Goal: Navigation & Orientation: Find specific page/section

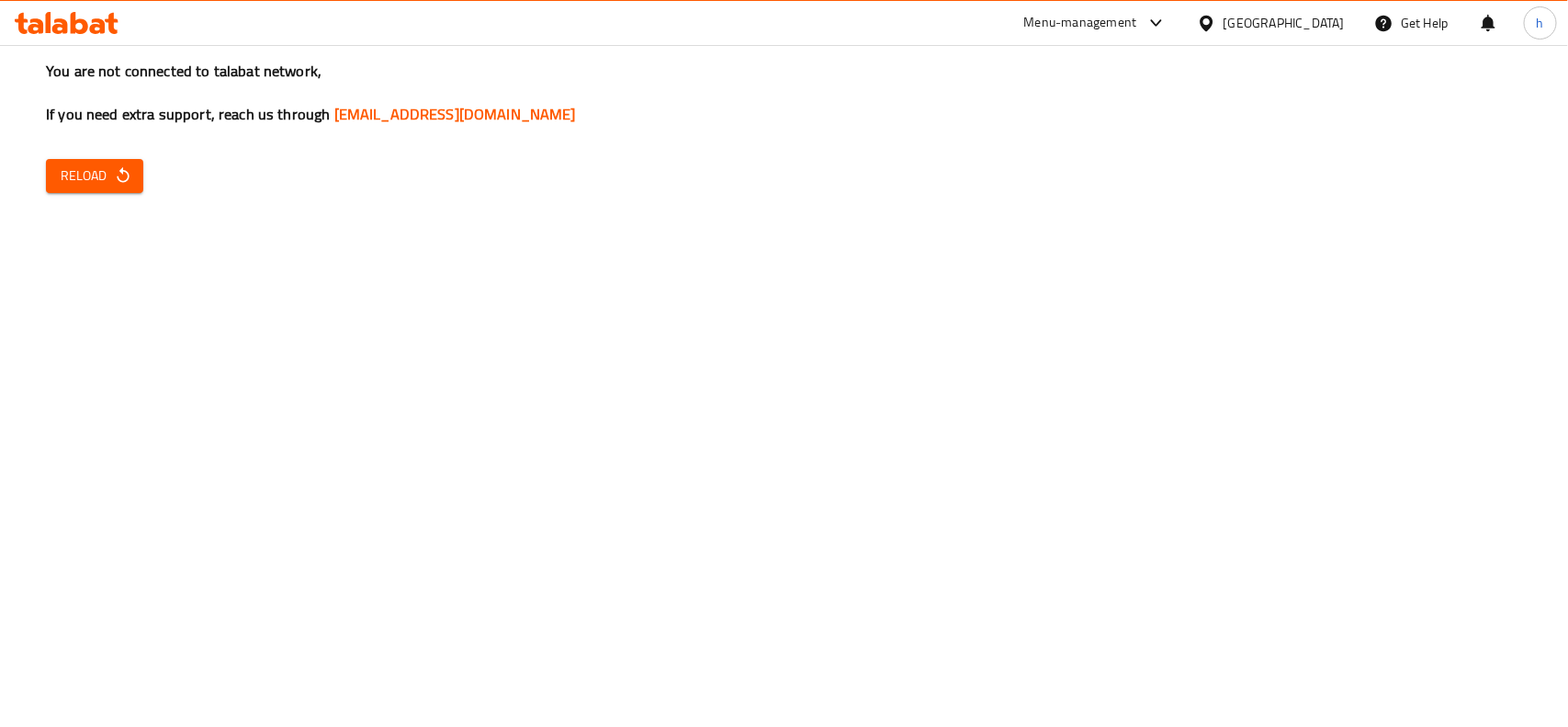
click at [90, 166] on span "Reload" at bounding box center [94, 176] width 68 height 23
click at [135, 182] on button "Reload" at bounding box center [95, 176] width 98 height 34
click at [1321, 35] on div "[GEOGRAPHIC_DATA]" at bounding box center [1271, 23] width 178 height 44
click at [1224, 13] on div at bounding box center [1210, 23] width 26 height 20
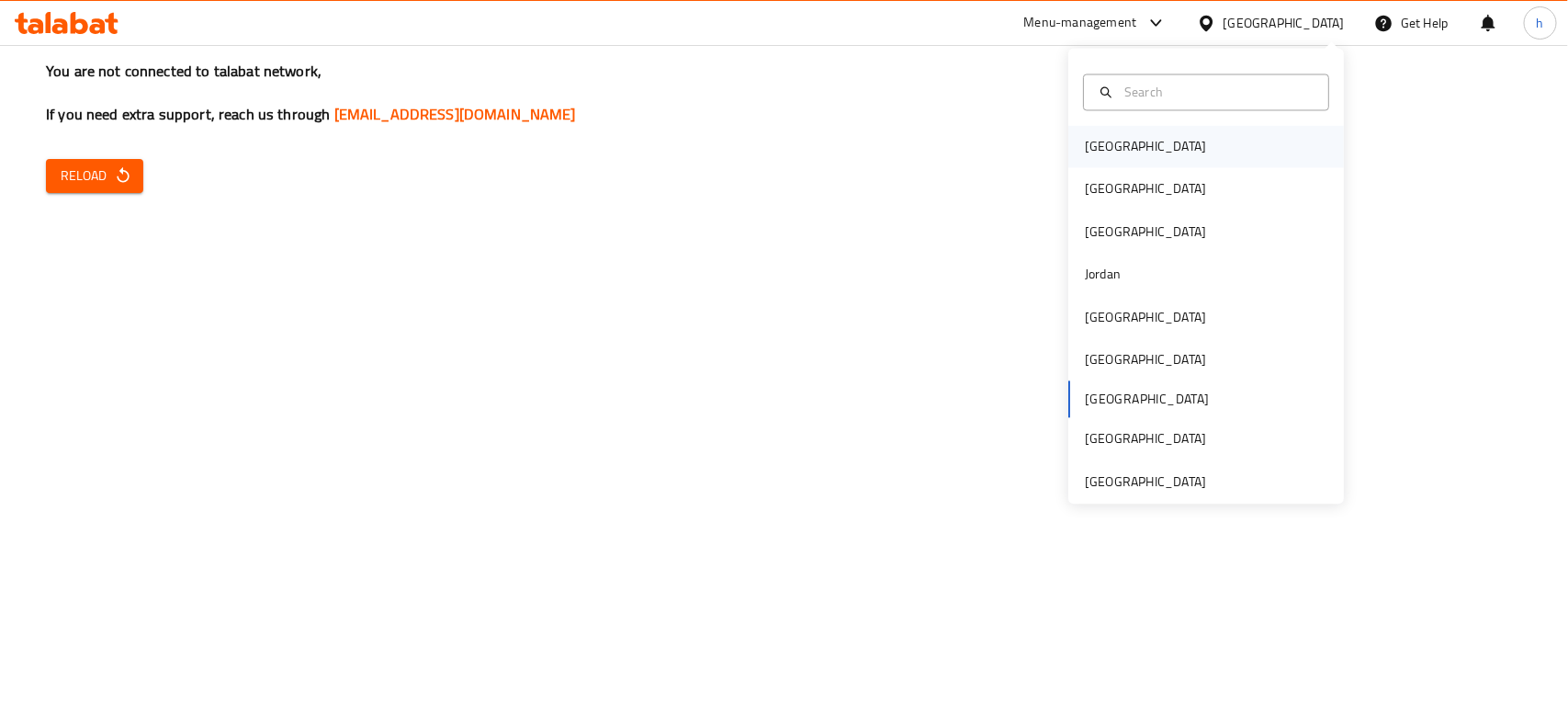
click at [1168, 138] on div "Bahrain" at bounding box center [1206, 147] width 275 height 42
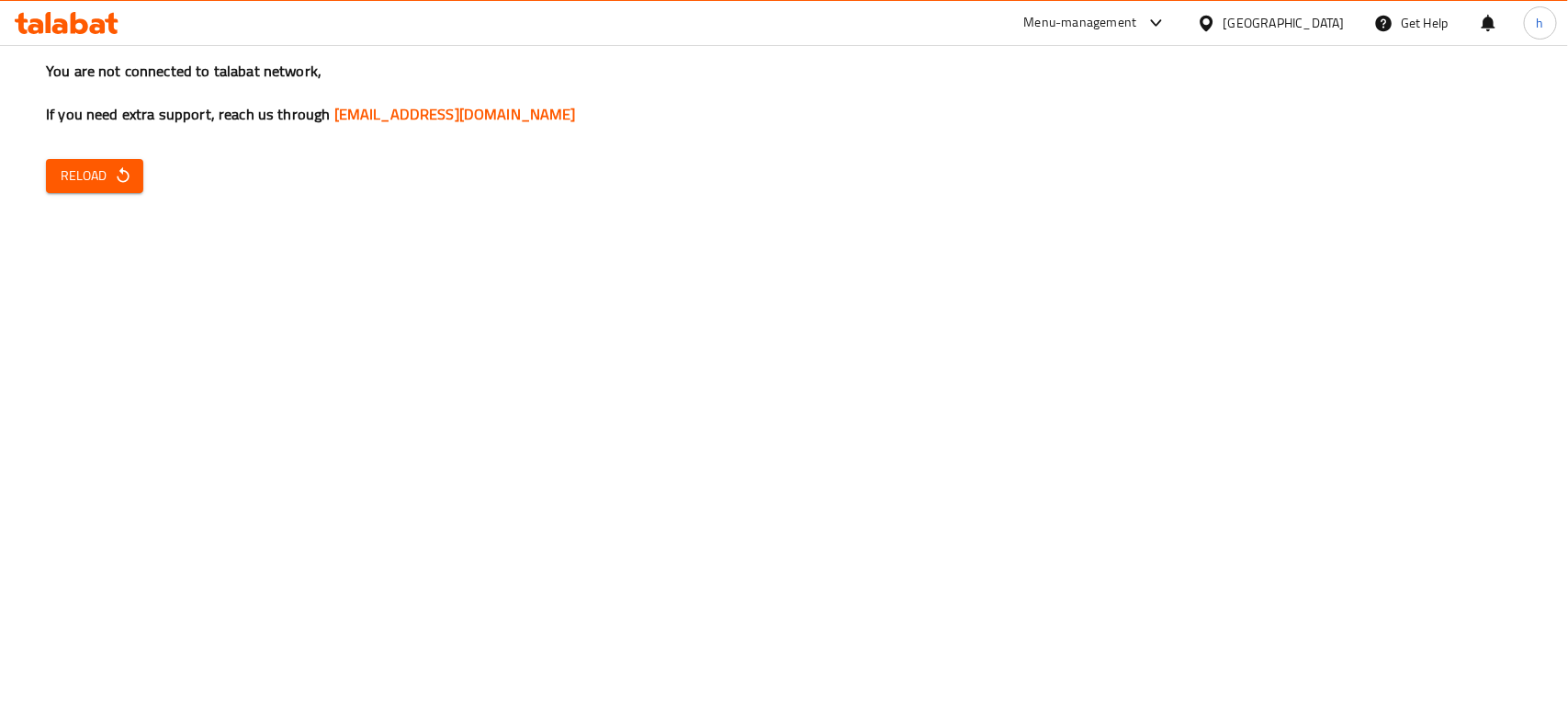
click at [1316, 11] on div "Bahrain" at bounding box center [1271, 23] width 178 height 44
drag, startPoint x: 1305, startPoint y: 0, endPoint x: 1306, endPoint y: 20, distance: 20.0
click at [1303, 0] on div "Menu-management Bahrain Get Help h" at bounding box center [784, 23] width 1568 height 46
click at [1306, 20] on div "Bahrain" at bounding box center [1284, 23] width 121 height 20
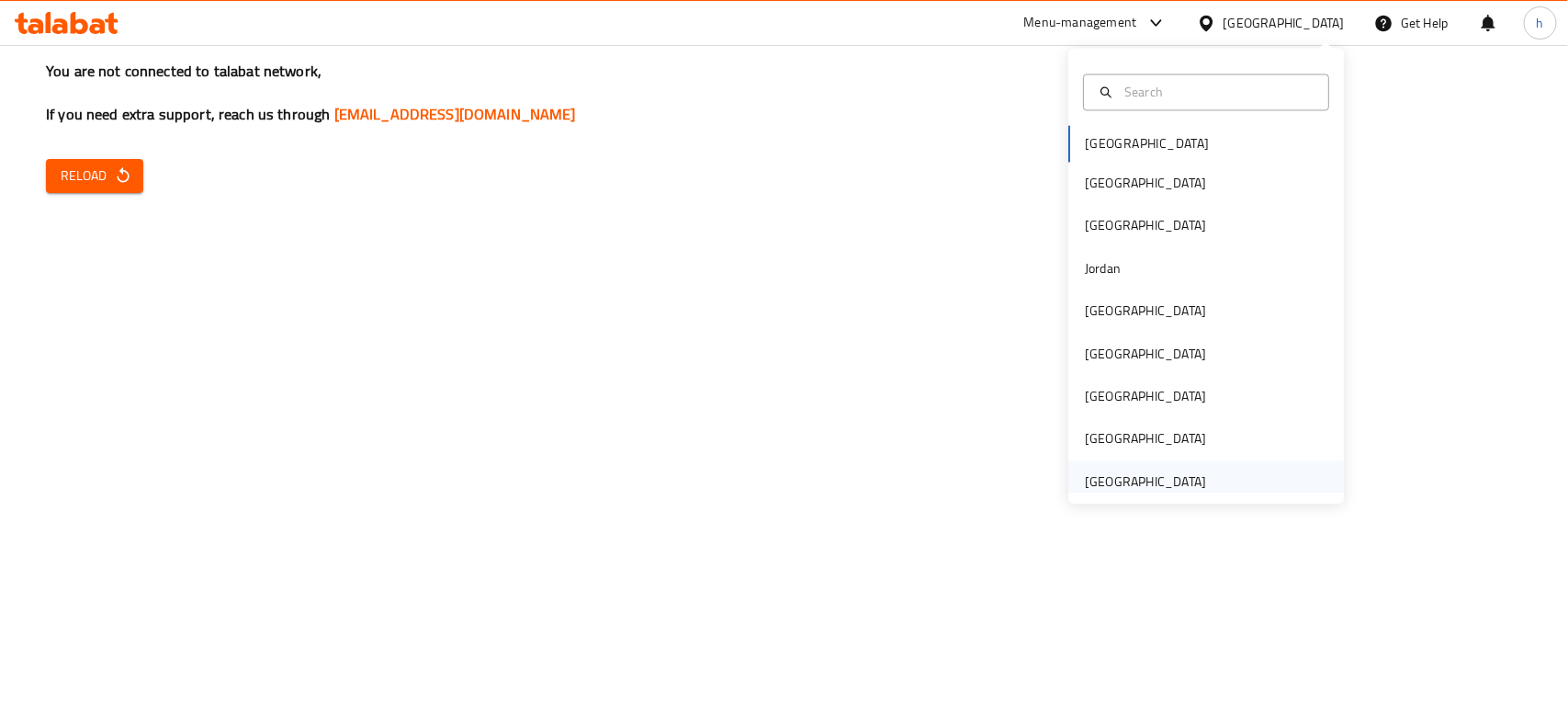
click at [1121, 480] on div "[GEOGRAPHIC_DATA]" at bounding box center [1145, 481] width 121 height 20
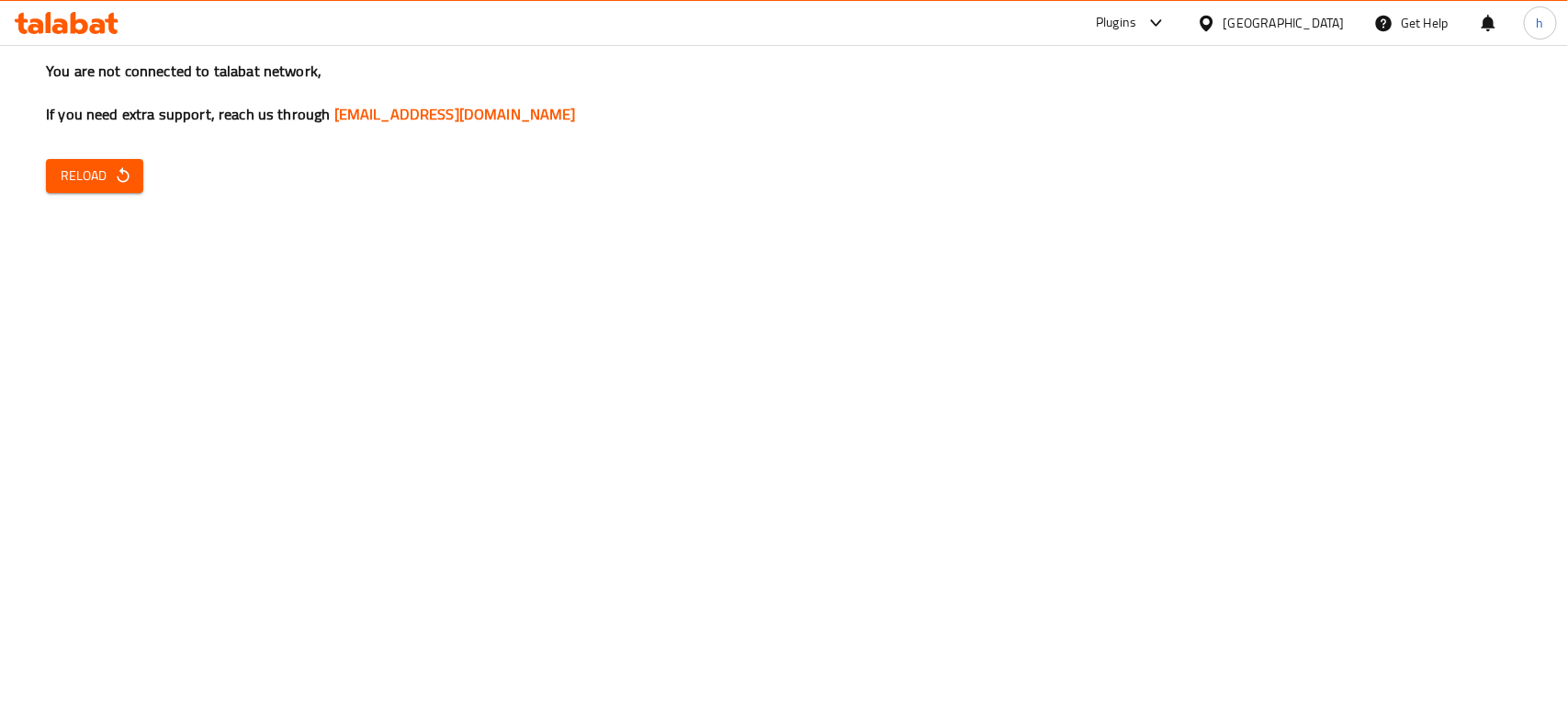
click at [107, 185] on span "Reload" at bounding box center [94, 176] width 68 height 23
click at [120, 178] on icon "button" at bounding box center [123, 176] width 19 height 19
click at [98, 190] on button "Reload" at bounding box center [95, 176] width 98 height 34
click at [1222, 23] on div at bounding box center [1210, 23] width 26 height 20
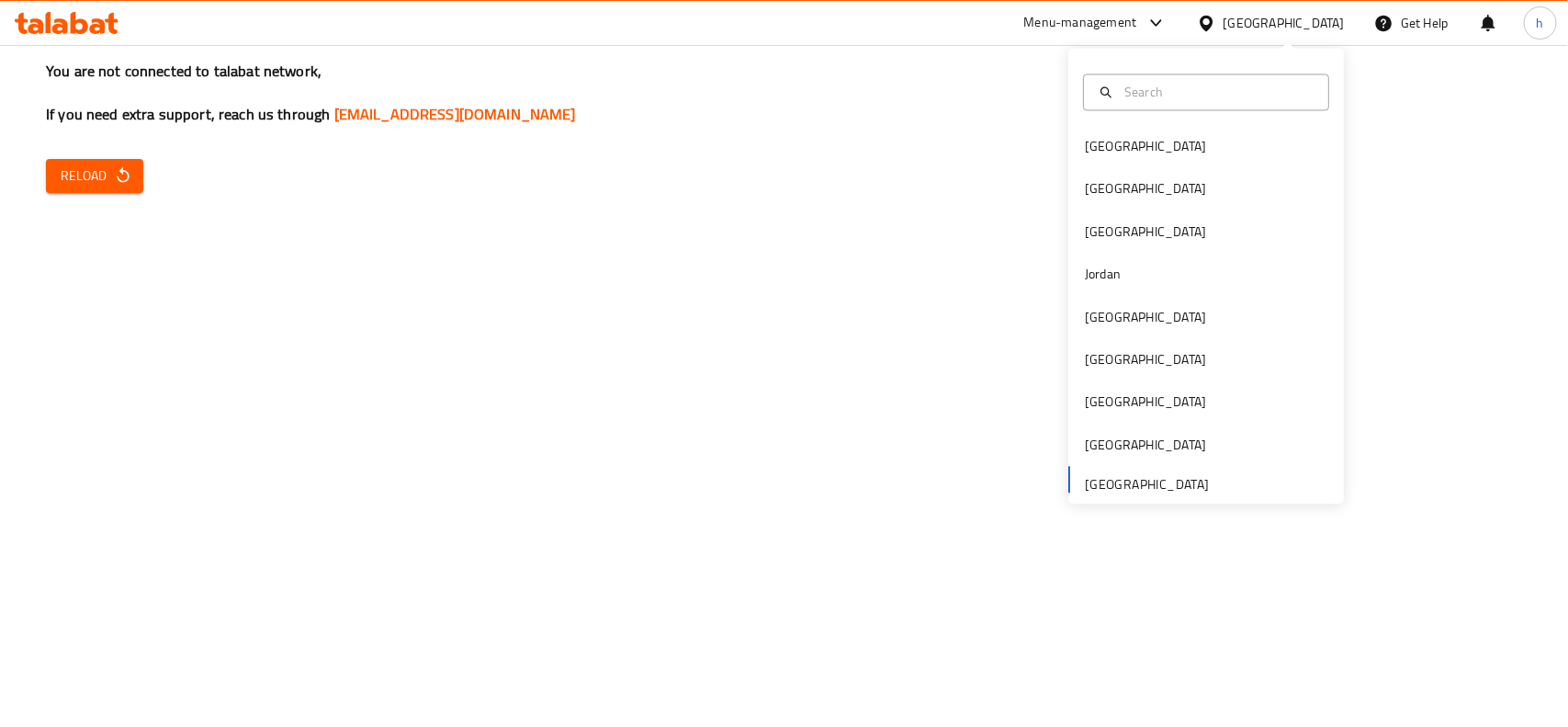
drag, startPoint x: 1139, startPoint y: 2, endPoint x: 1142, endPoint y: 21, distance: 19.2
click at [1140, 8] on div "Menu-management" at bounding box center [1096, 23] width 173 height 44
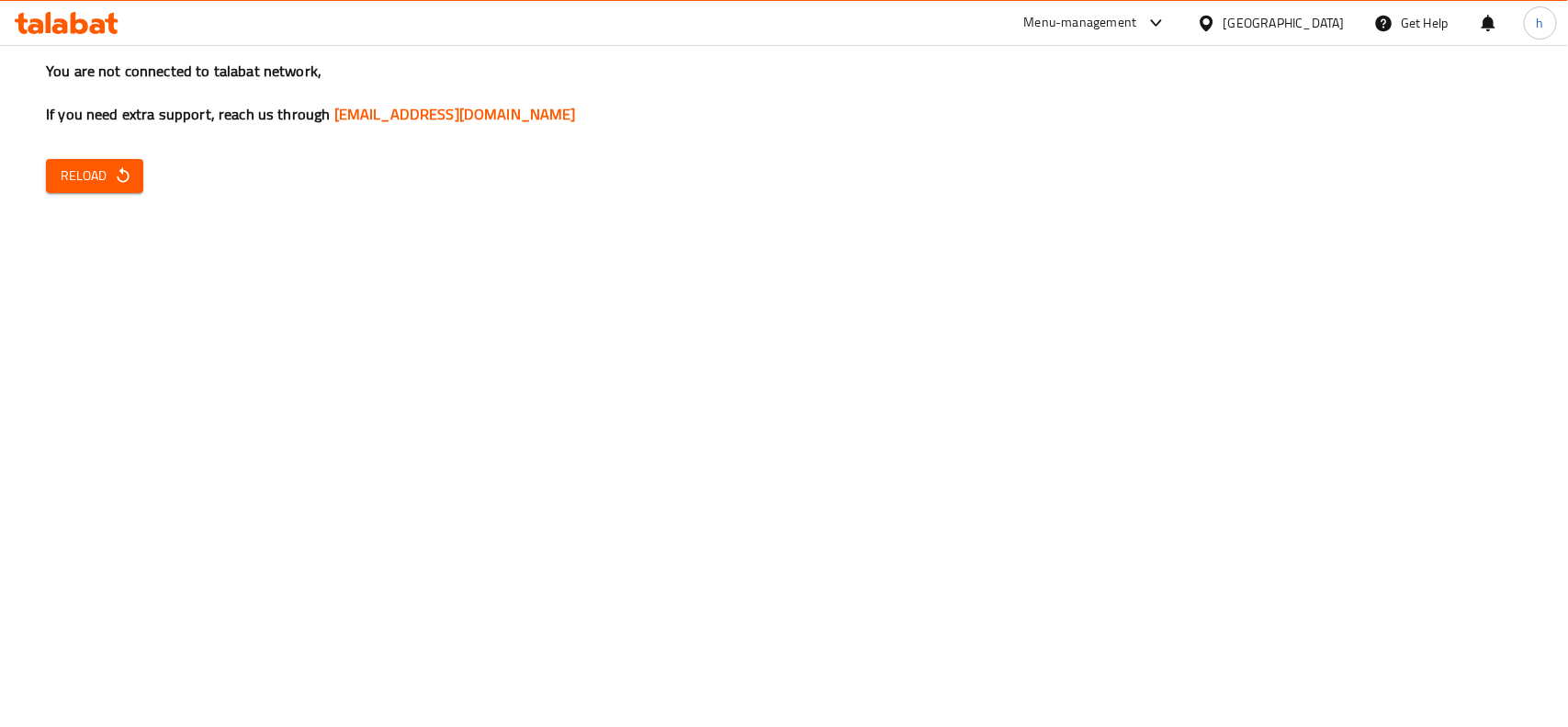
click at [1142, 21] on div at bounding box center [1152, 23] width 30 height 22
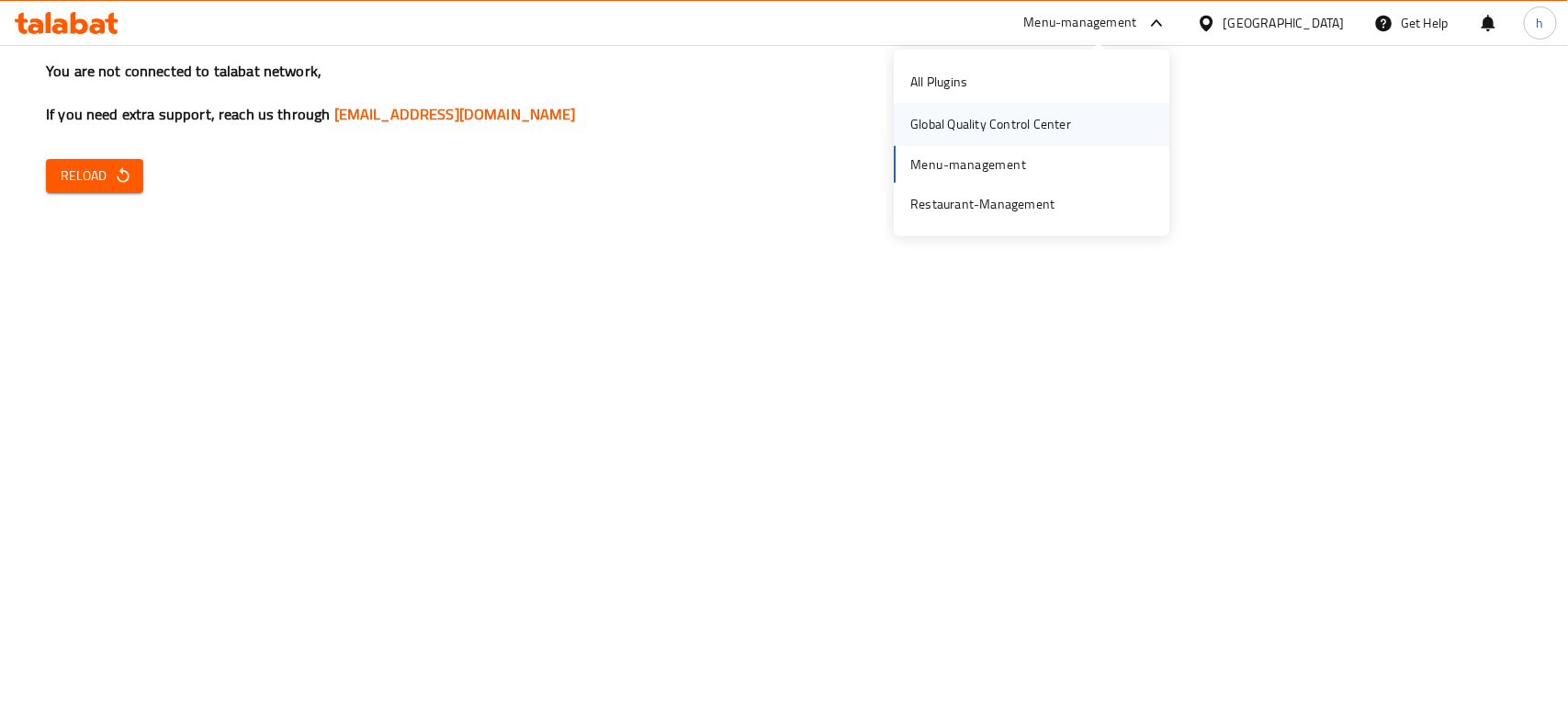
click at [1035, 126] on div "Global Quality Control Center" at bounding box center [990, 123] width 161 height 20
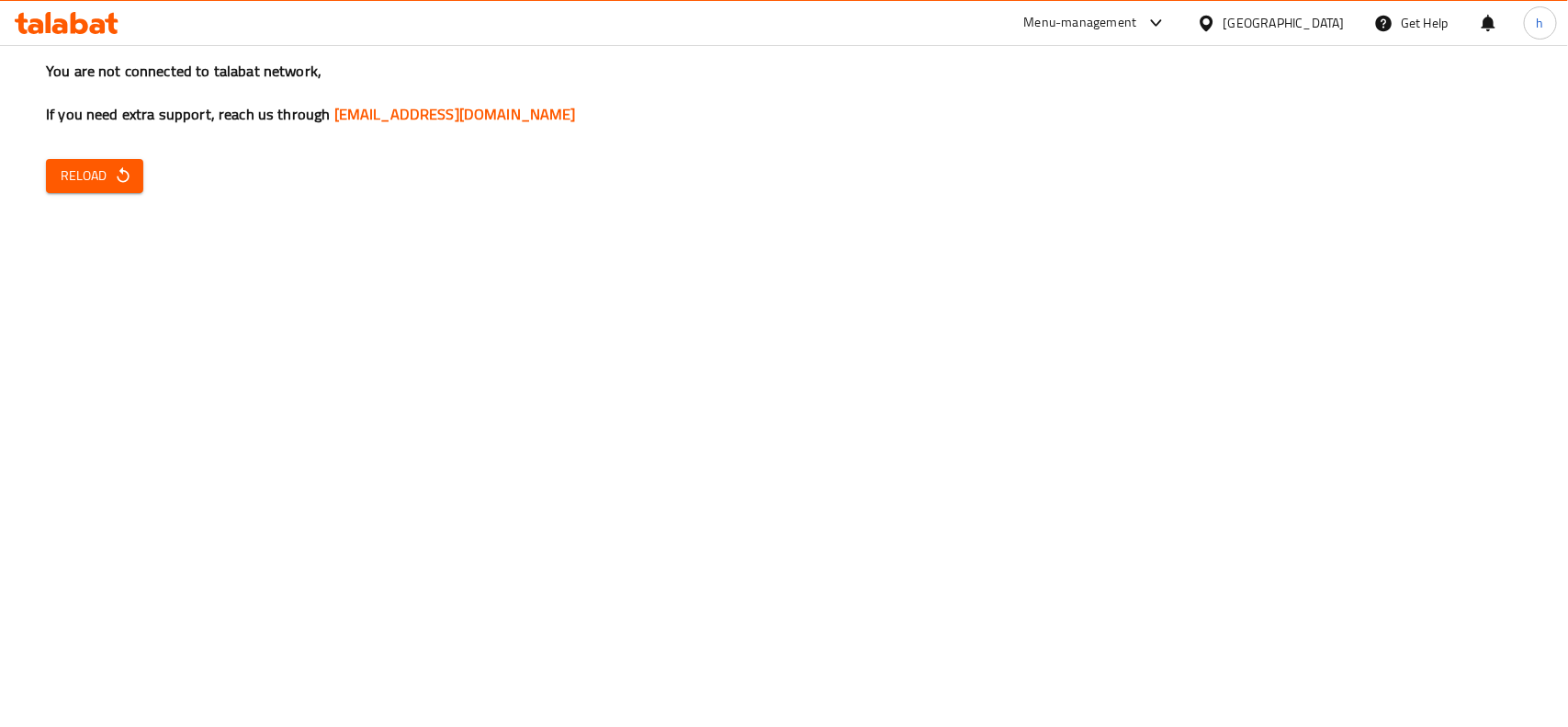
click at [110, 166] on span "Reload" at bounding box center [94, 176] width 68 height 23
click at [97, 24] on icon at bounding box center [98, 26] width 16 height 16
